Goal: Task Accomplishment & Management: Use online tool/utility

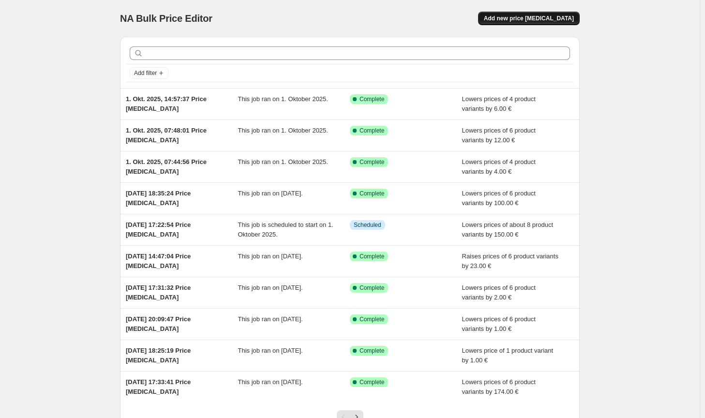
click at [542, 12] on button "Add new price [MEDICAL_DATA]" at bounding box center [529, 19] width 102 height 14
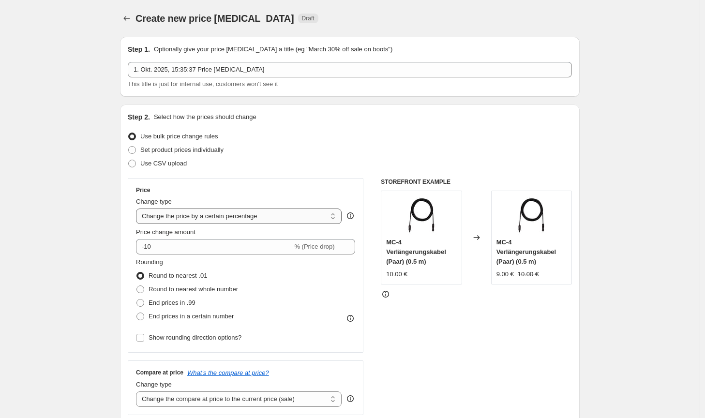
click at [213, 219] on select "Change the price to a certain amount Change the price by a certain amount Chang…" at bounding box center [239, 216] width 206 height 15
select select "by"
click at [138, 209] on select "Change the price to a certain amount Change the price by a certain amount Chang…" at bounding box center [239, 216] width 206 height 15
type input "-10.00"
click at [170, 290] on span "Round to nearest whole number" at bounding box center [194, 289] width 90 height 7
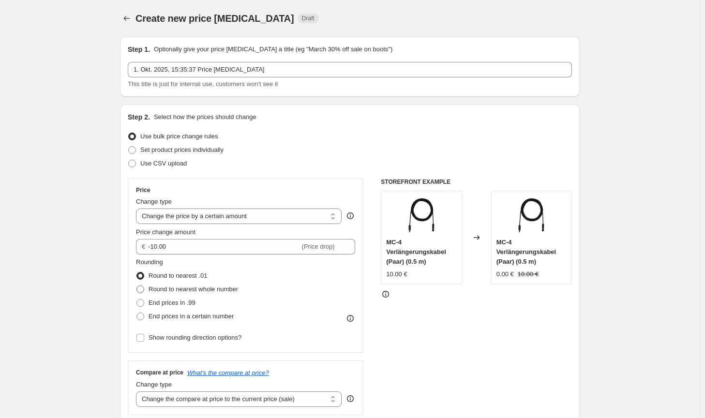
click at [137, 286] on input "Round to nearest whole number" at bounding box center [137, 286] width 0 height 0
radio input "true"
click at [263, 401] on select "Change the compare at price to the current price (sale) Change the compare at p…" at bounding box center [239, 399] width 206 height 15
select select "no_change"
click at [138, 392] on select "Change the compare at price to the current price (sale) Change the compare at p…" at bounding box center [239, 399] width 206 height 15
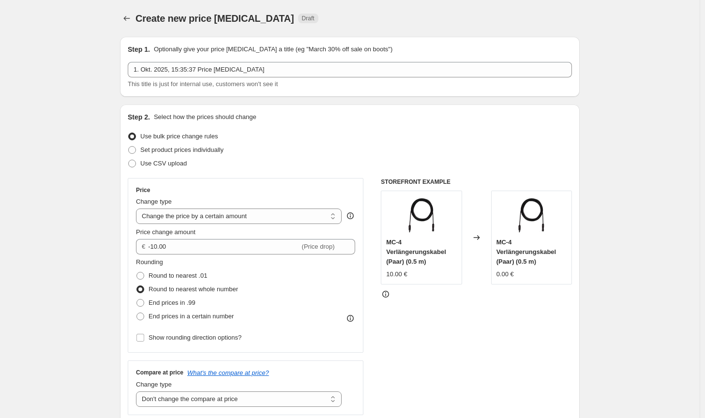
click at [524, 369] on div "STOREFRONT EXAMPLE MC-4 Verlängerungskabel (Paar) (0.5 m) 10.00 € Changed to MC…" at bounding box center [476, 296] width 191 height 237
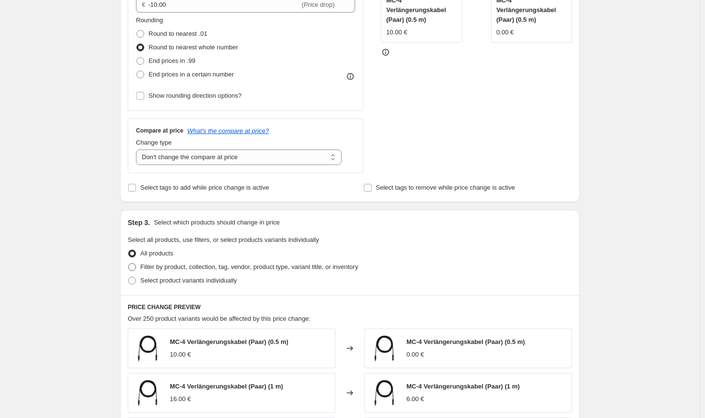
click at [306, 267] on span "Filter by product, collection, tag, vendor, product type, variant title, or inv…" at bounding box center [249, 266] width 218 height 7
click at [129, 264] on input "Filter by product, collection, tag, vendor, product type, variant title, or inv…" at bounding box center [128, 263] width 0 height 0
radio input "true"
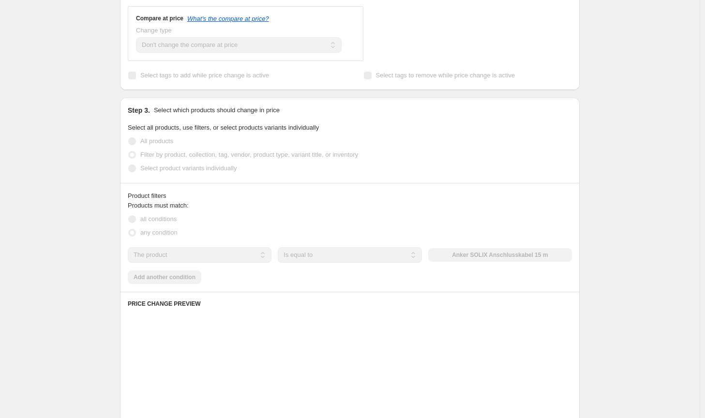
scroll to position [387, 0]
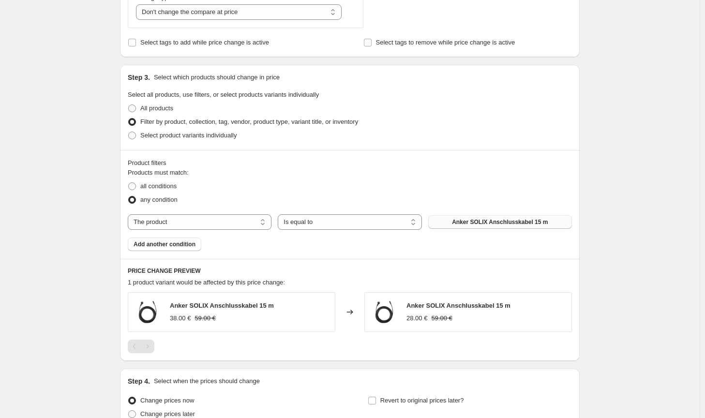
click at [496, 223] on span "Anker SOLIX Anschlusskabel 15 m" at bounding box center [500, 222] width 96 height 8
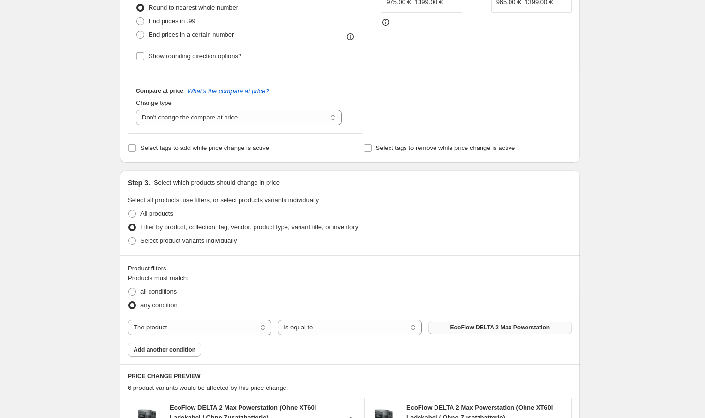
scroll to position [0, 0]
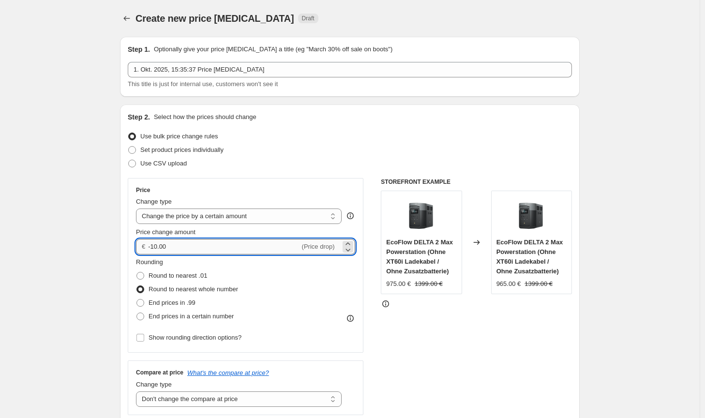
drag, startPoint x: 159, startPoint y: 245, endPoint x: 153, endPoint y: 245, distance: 5.3
click at [153, 245] on input "-10.00" at bounding box center [224, 246] width 152 height 15
type input "-7.00"
click at [447, 370] on div "STOREFRONT EXAMPLE EcoFlow DELTA 2 Max Powerstation (Ohne XT60i Ladekabel / Ohn…" at bounding box center [476, 296] width 191 height 237
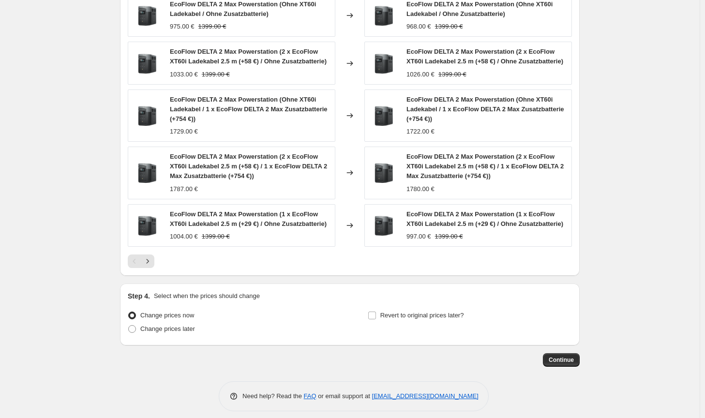
scroll to position [693, 0]
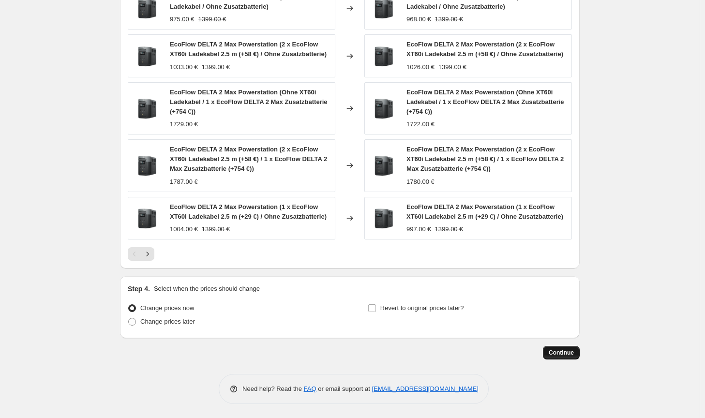
click at [567, 351] on span "Continue" at bounding box center [561, 353] width 25 height 8
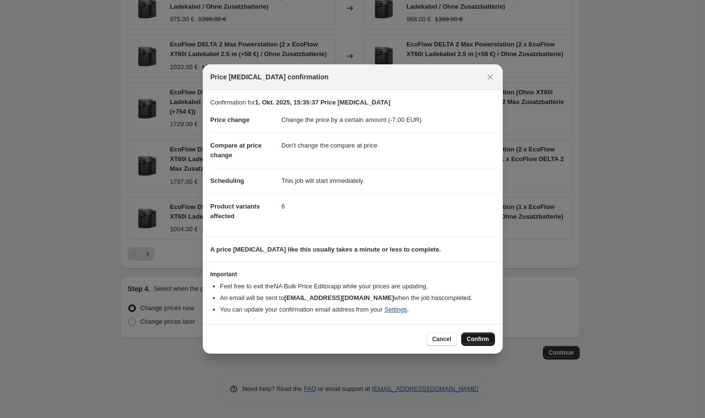
click at [486, 342] on span "Confirm" at bounding box center [478, 340] width 22 height 8
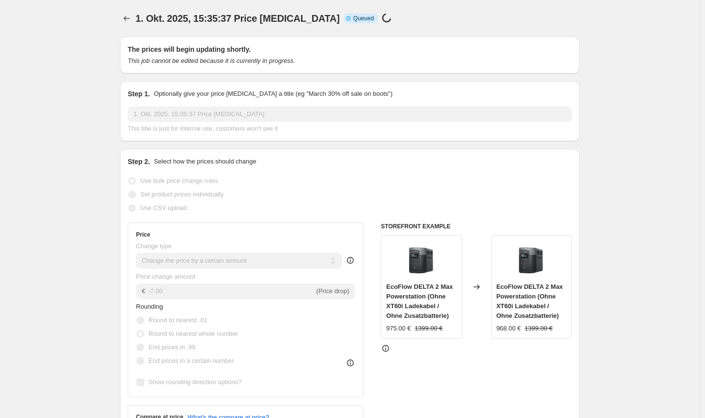
scroll to position [693, 0]
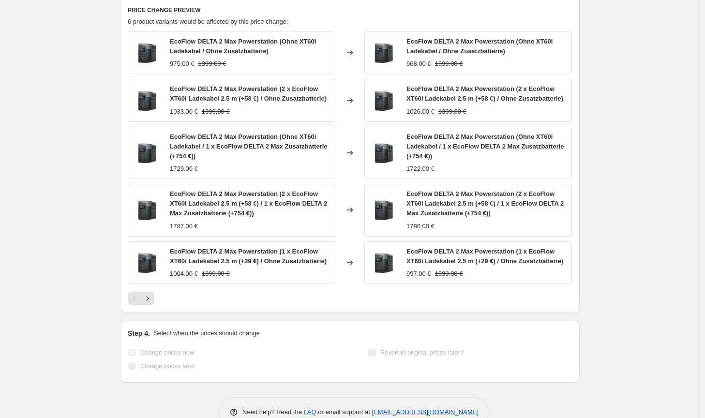
select select "by"
select select "no_change"
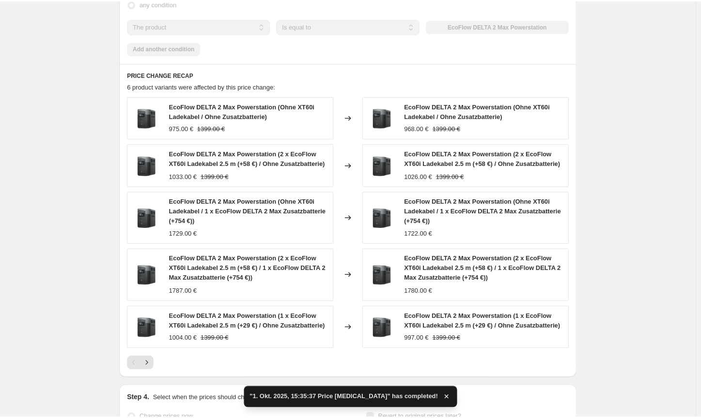
scroll to position [0, 0]
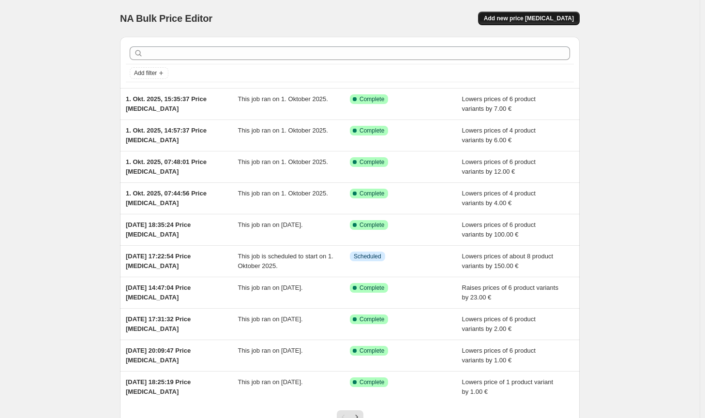
click at [535, 21] on span "Add new price [MEDICAL_DATA]" at bounding box center [529, 19] width 90 height 8
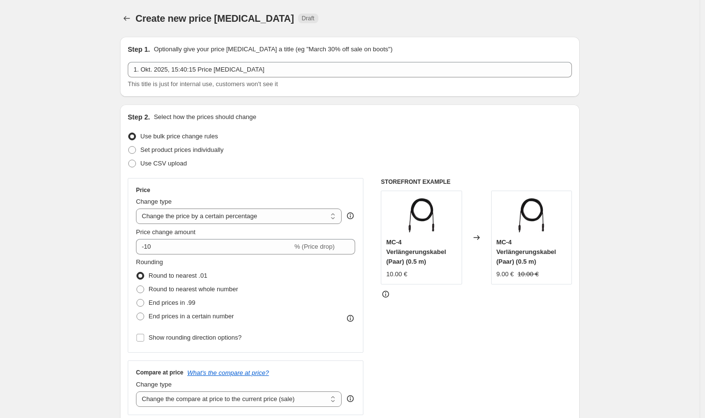
click at [247, 224] on div "Price Change type Change the price to a certain amount Change the price by a ce…" at bounding box center [245, 265] width 219 height 158
click at [248, 221] on select "Change the price to a certain amount Change the price by a certain amount Chang…" at bounding box center [239, 216] width 206 height 15
select select "by"
click at [138, 209] on select "Change the price to a certain amount Change the price by a certain amount Chang…" at bounding box center [239, 216] width 206 height 15
type input "-10.00"
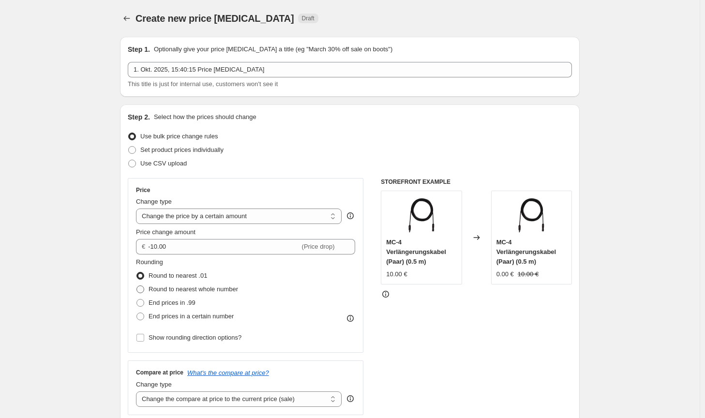
click at [190, 288] on span "Round to nearest whole number" at bounding box center [194, 289] width 90 height 7
click at [137, 286] on input "Round to nearest whole number" at bounding box center [137, 286] width 0 height 0
radio input "true"
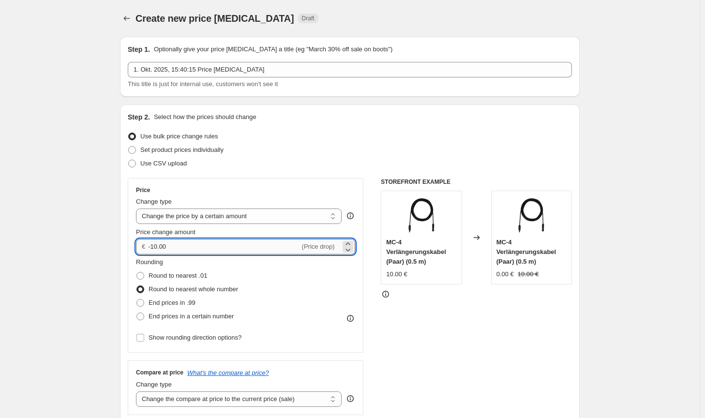
drag, startPoint x: 169, startPoint y: 245, endPoint x: 153, endPoint y: 245, distance: 16.0
click at [153, 245] on input "-10.00" at bounding box center [224, 246] width 152 height 15
type input "-4.00"
click at [434, 382] on div "STOREFRONT EXAMPLE MC-4 Verlängerungskabel (Paar) (0.5 m) 10.00 € Changed to MC…" at bounding box center [476, 296] width 191 height 237
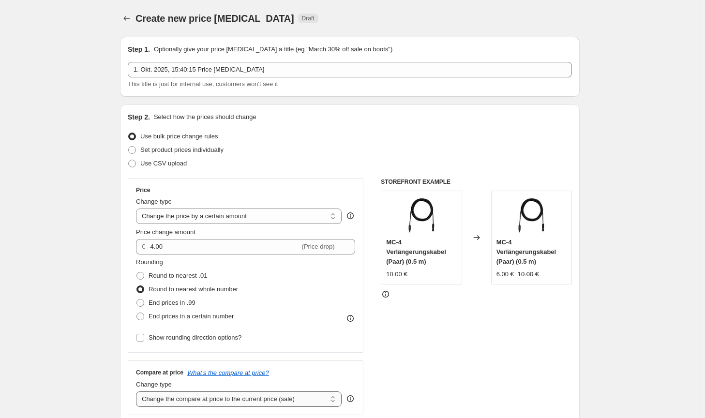
click at [308, 399] on select "Change the compare at price to the current price (sale) Change the compare at p…" at bounding box center [239, 399] width 206 height 15
select select "no_change"
click at [138, 392] on select "Change the compare at price to the current price (sale) Change the compare at p…" at bounding box center [239, 399] width 206 height 15
click at [471, 365] on div "STOREFRONT EXAMPLE MC-4 Verlängerungskabel (Paar) (0.5 m) 10.00 € Changed to MC…" at bounding box center [476, 296] width 191 height 237
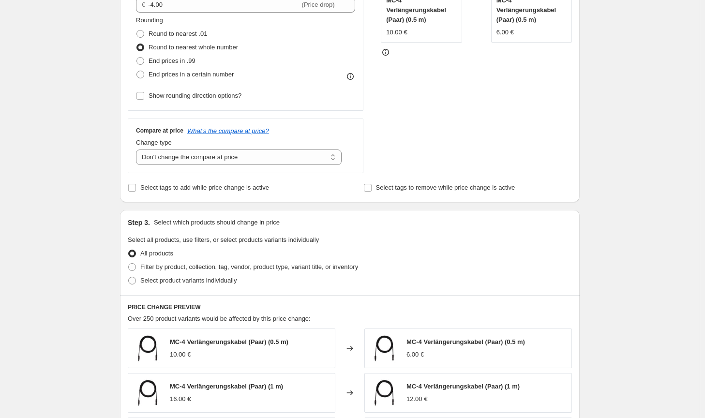
drag, startPoint x: 307, startPoint y: 265, endPoint x: 316, endPoint y: 275, distance: 12.7
click at [307, 265] on span "Filter by product, collection, tag, vendor, product type, variant title, or inv…" at bounding box center [249, 266] width 218 height 7
click at [129, 264] on input "Filter by product, collection, tag, vendor, product type, variant title, or inv…" at bounding box center [128, 263] width 0 height 0
radio input "true"
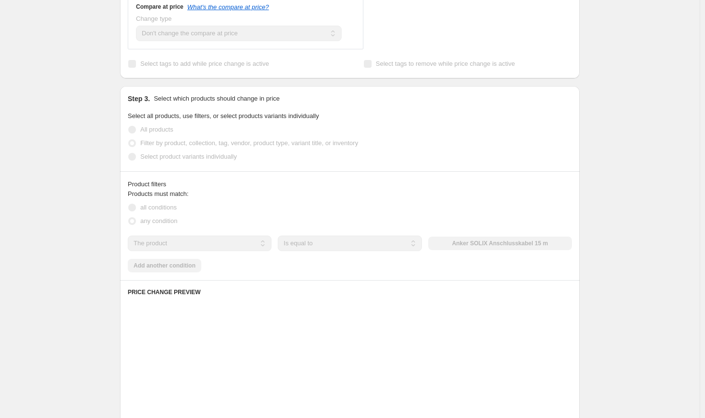
scroll to position [387, 0]
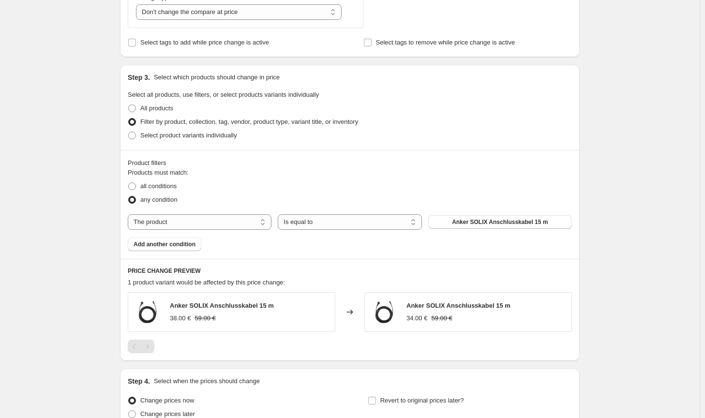
click at [494, 230] on div "The product The product's collection The product's tag The product's vendor The…" at bounding box center [350, 221] width 444 height 15
click at [495, 227] on button "Anker SOLIX Anschlusskabel 15 m" at bounding box center [500, 222] width 144 height 14
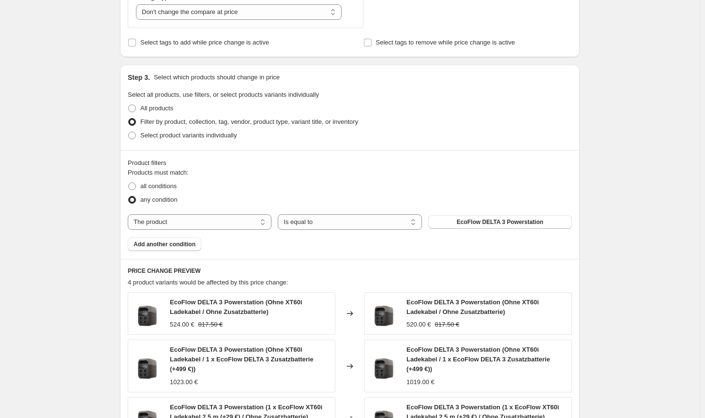
scroll to position [645, 0]
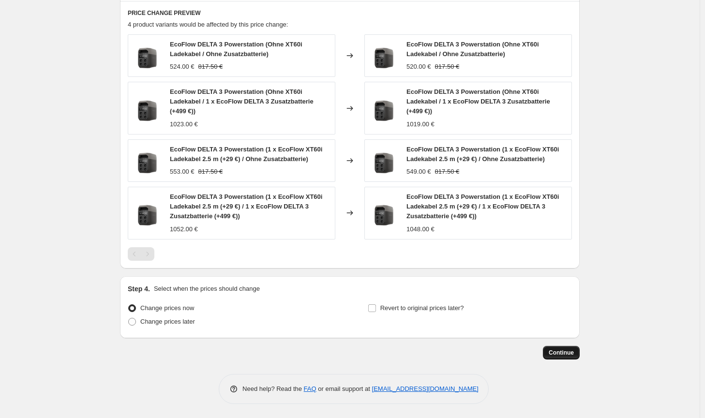
click at [552, 357] on button "Continue" at bounding box center [561, 353] width 37 height 14
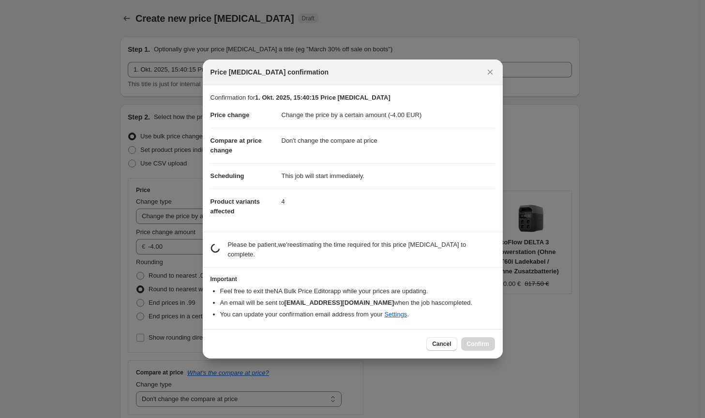
scroll to position [0, 0]
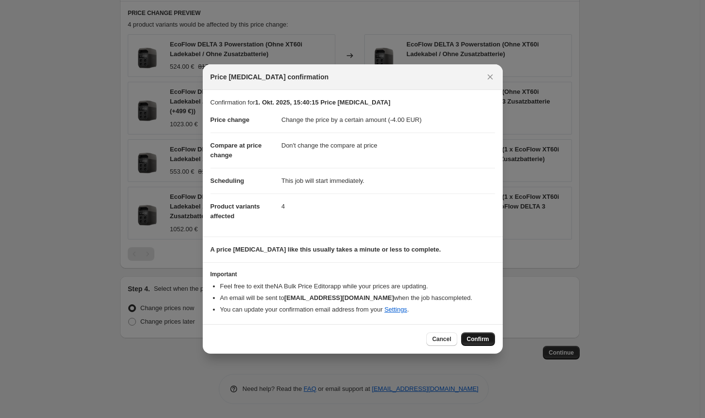
click at [478, 343] on button "Confirm" at bounding box center [478, 340] width 34 height 14
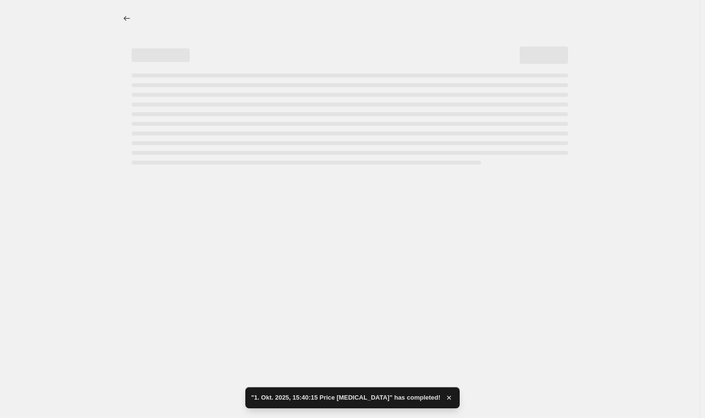
select select "by"
select select "no_change"
